Goal: Information Seeking & Learning: Learn about a topic

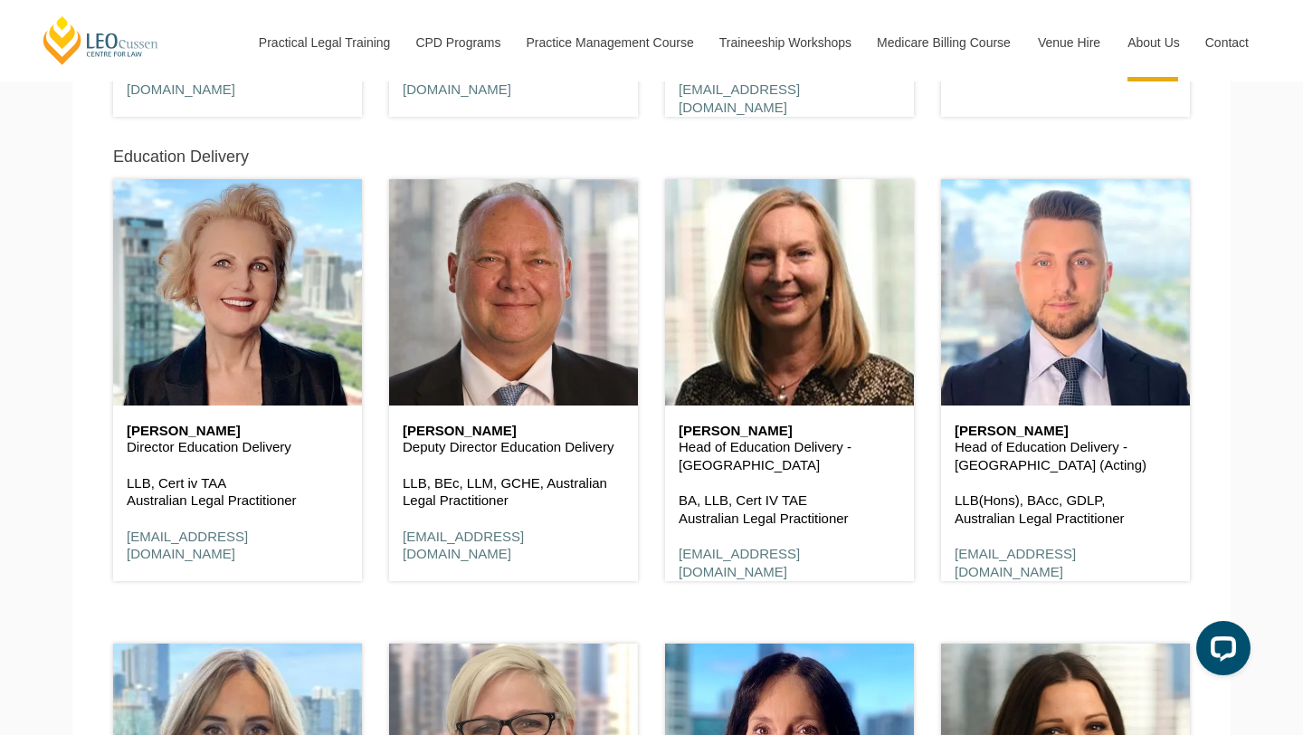
scroll to position [1319, 0]
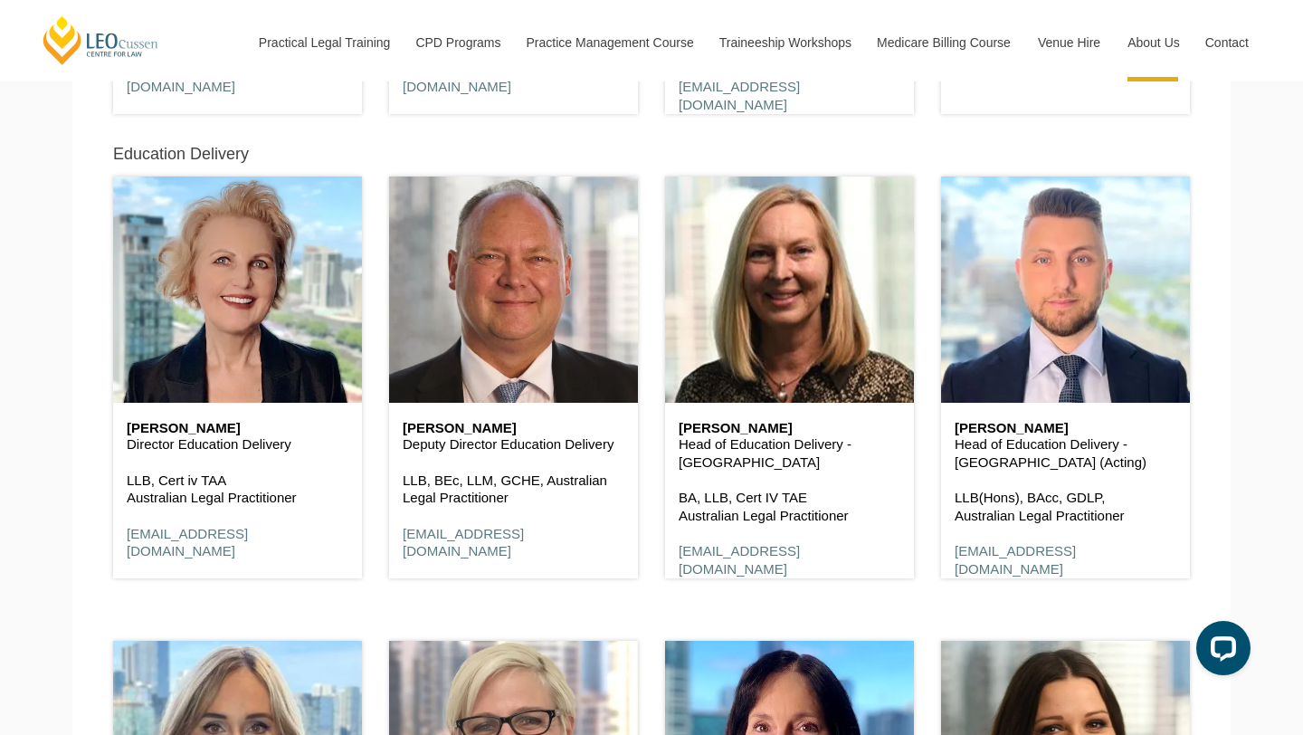
click at [986, 422] on h6 "[PERSON_NAME]" at bounding box center [1066, 428] width 222 height 15
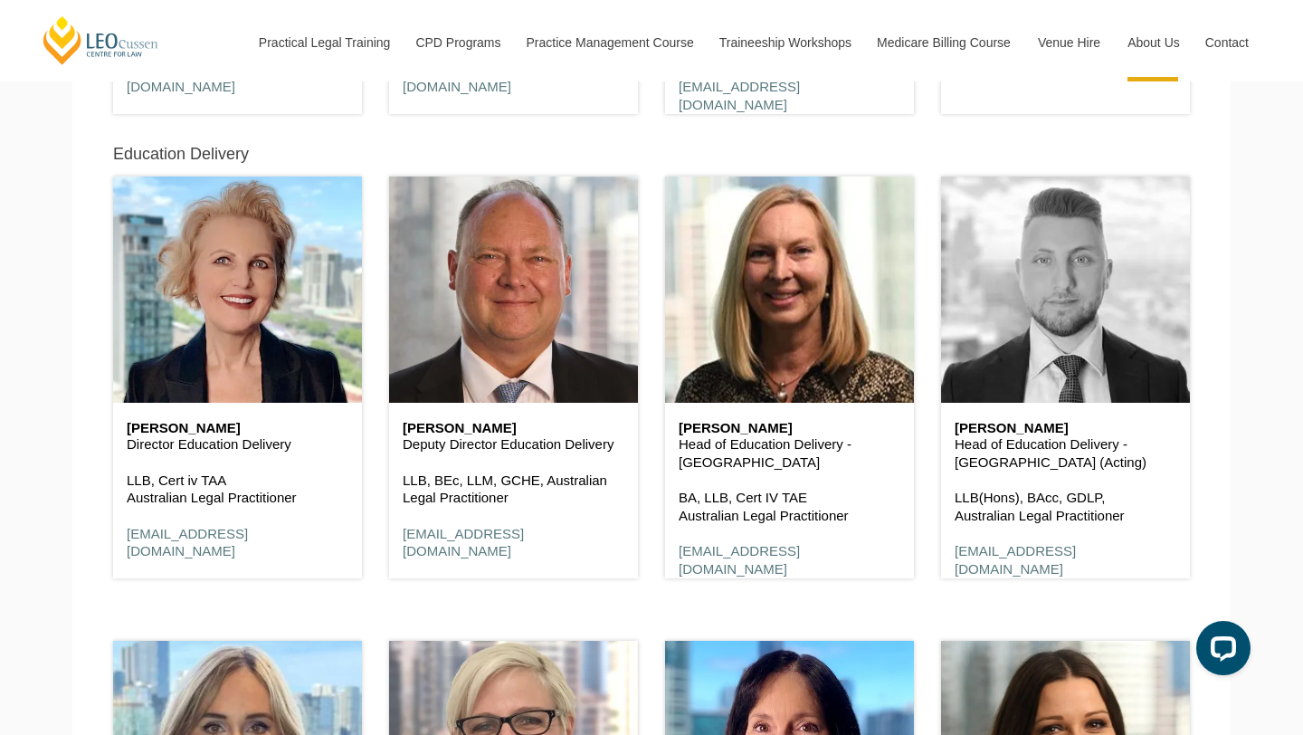
click at [1039, 332] on header at bounding box center [1065, 289] width 249 height 226
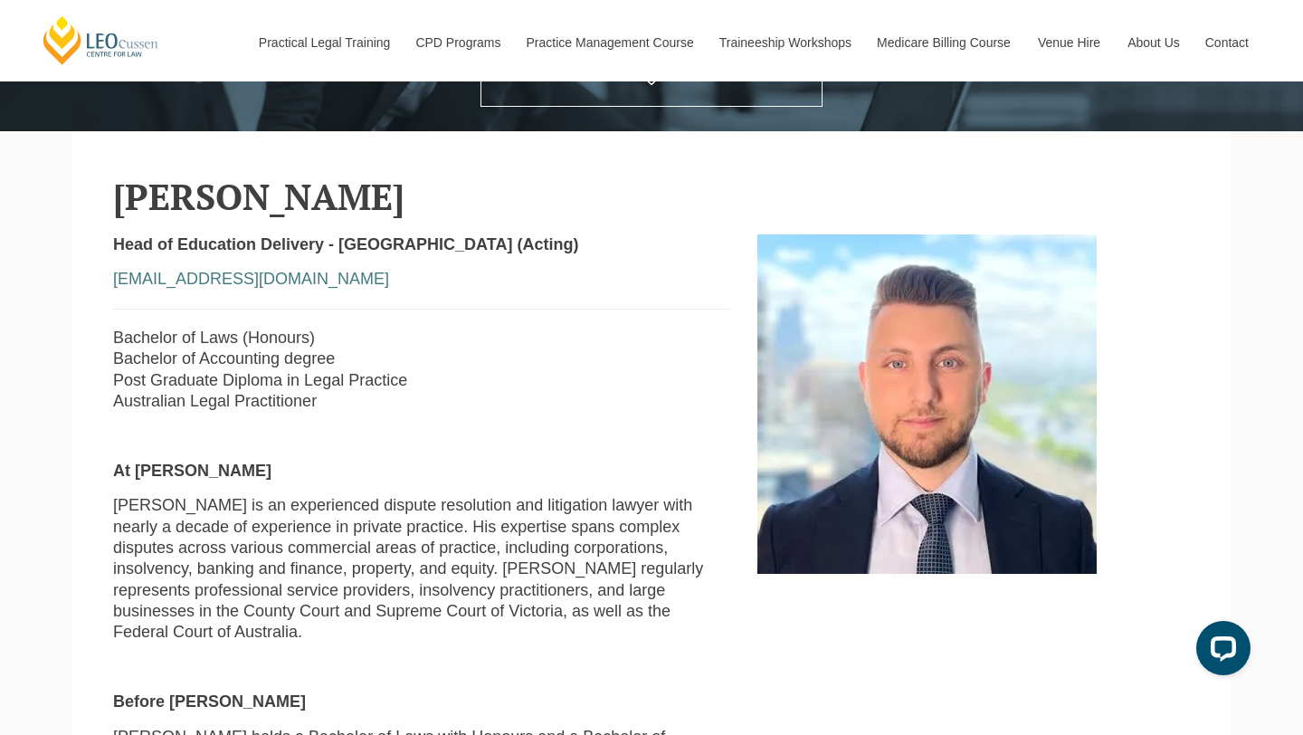
scroll to position [399, 0]
